Goal: Navigation & Orientation: Go to known website

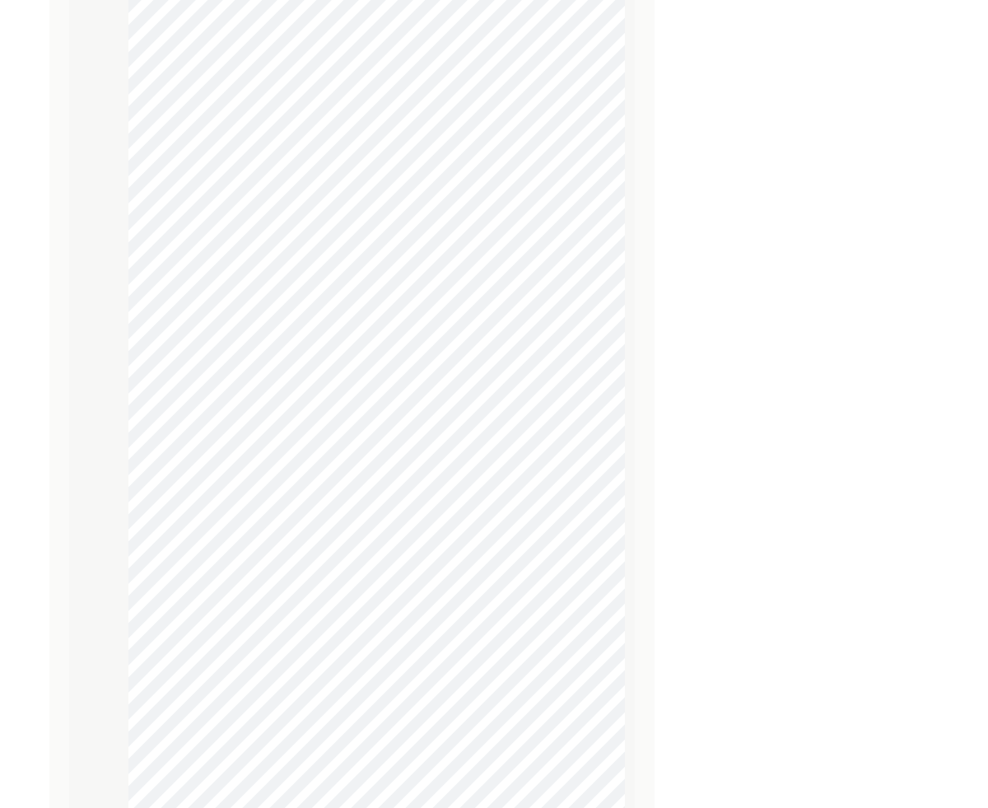
scroll to position [1404, 0]
click at [612, 707] on img at bounding box center [609, 708] width 20 height 20
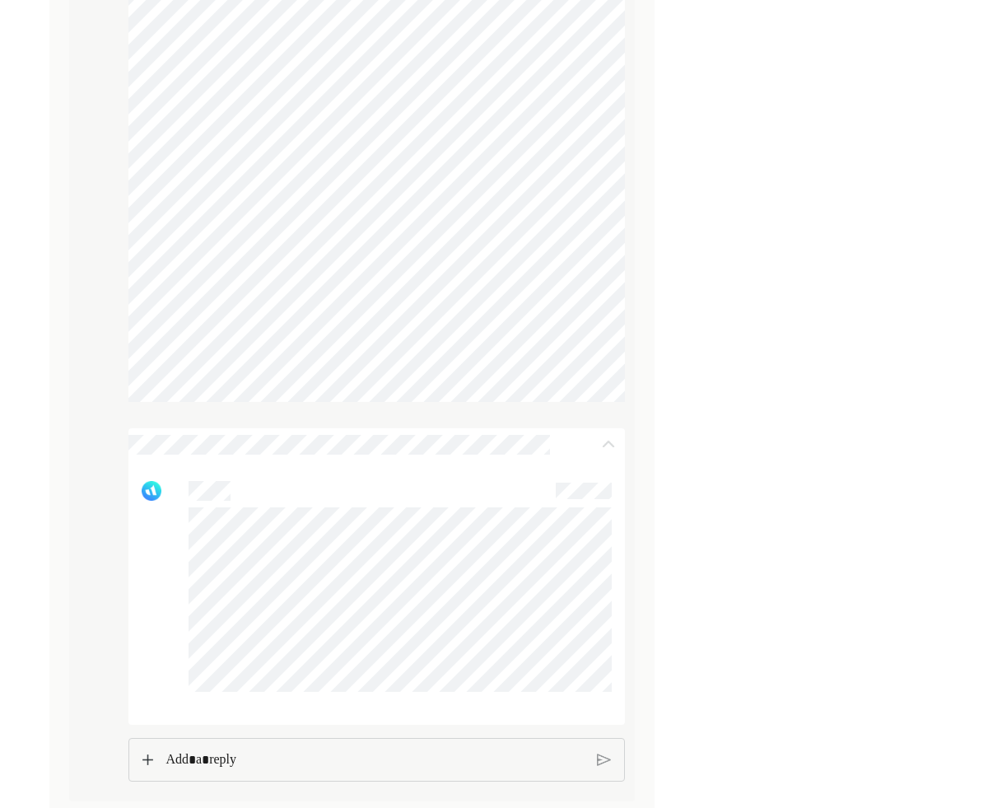
scroll to position [1666, 0]
click at [300, 768] on p "Rich Text Editor. Editing area: main" at bounding box center [375, 759] width 418 height 21
